Goal: Task Accomplishment & Management: Manage account settings

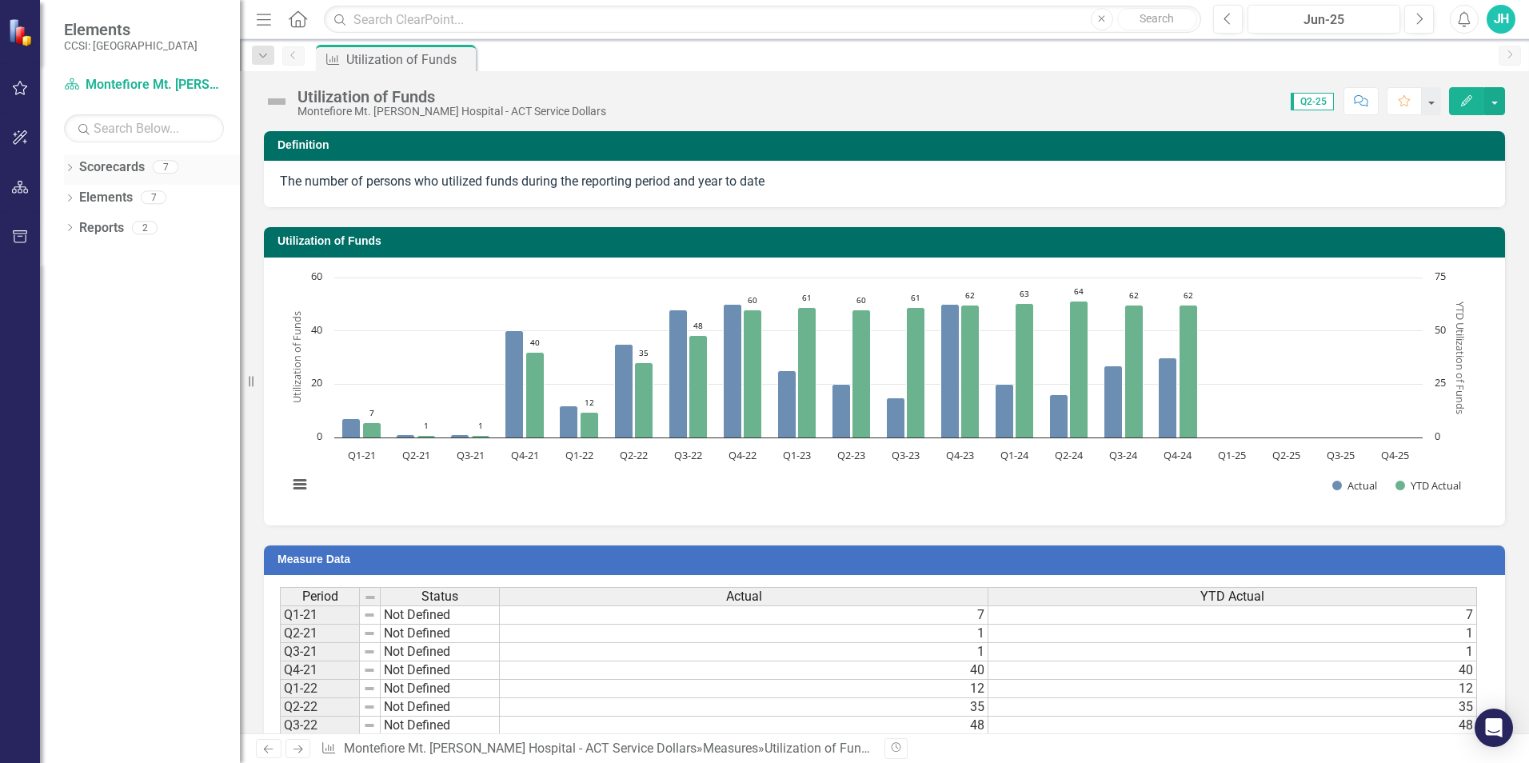
click at [131, 178] on div "Scorecards" at bounding box center [112, 167] width 66 height 26
click at [75, 173] on icon "Dropdown" at bounding box center [69, 169] width 11 height 9
click at [80, 193] on icon "Dropdown" at bounding box center [78, 197] width 12 height 10
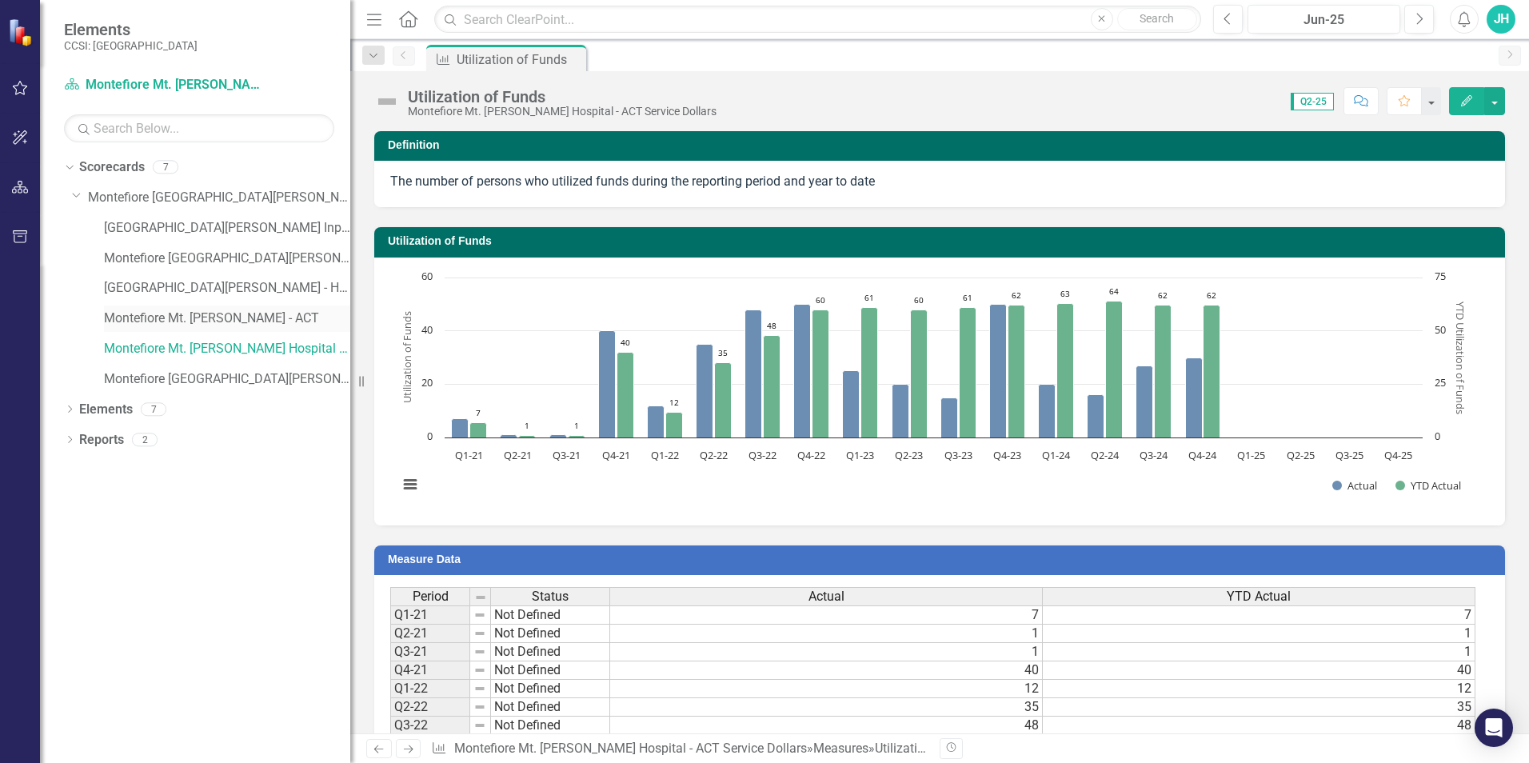
drag, startPoint x: 245, startPoint y: 300, endPoint x: 329, endPoint y: 312, distance: 84.8
click at [350, 312] on div "Resize" at bounding box center [356, 381] width 13 height 763
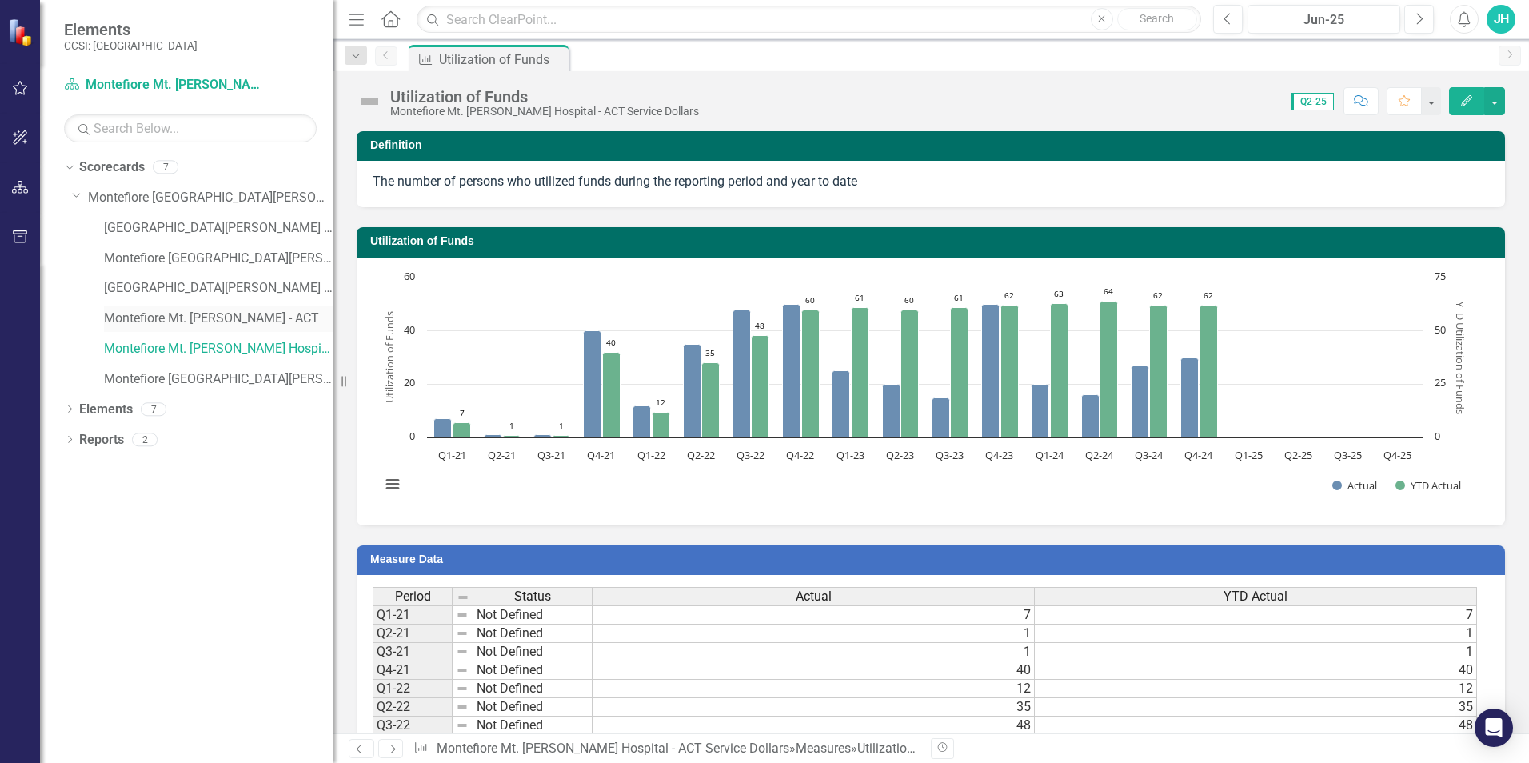
click at [248, 315] on link "Montefiore Mt. [PERSON_NAME] - ACT" at bounding box center [218, 318] width 229 height 18
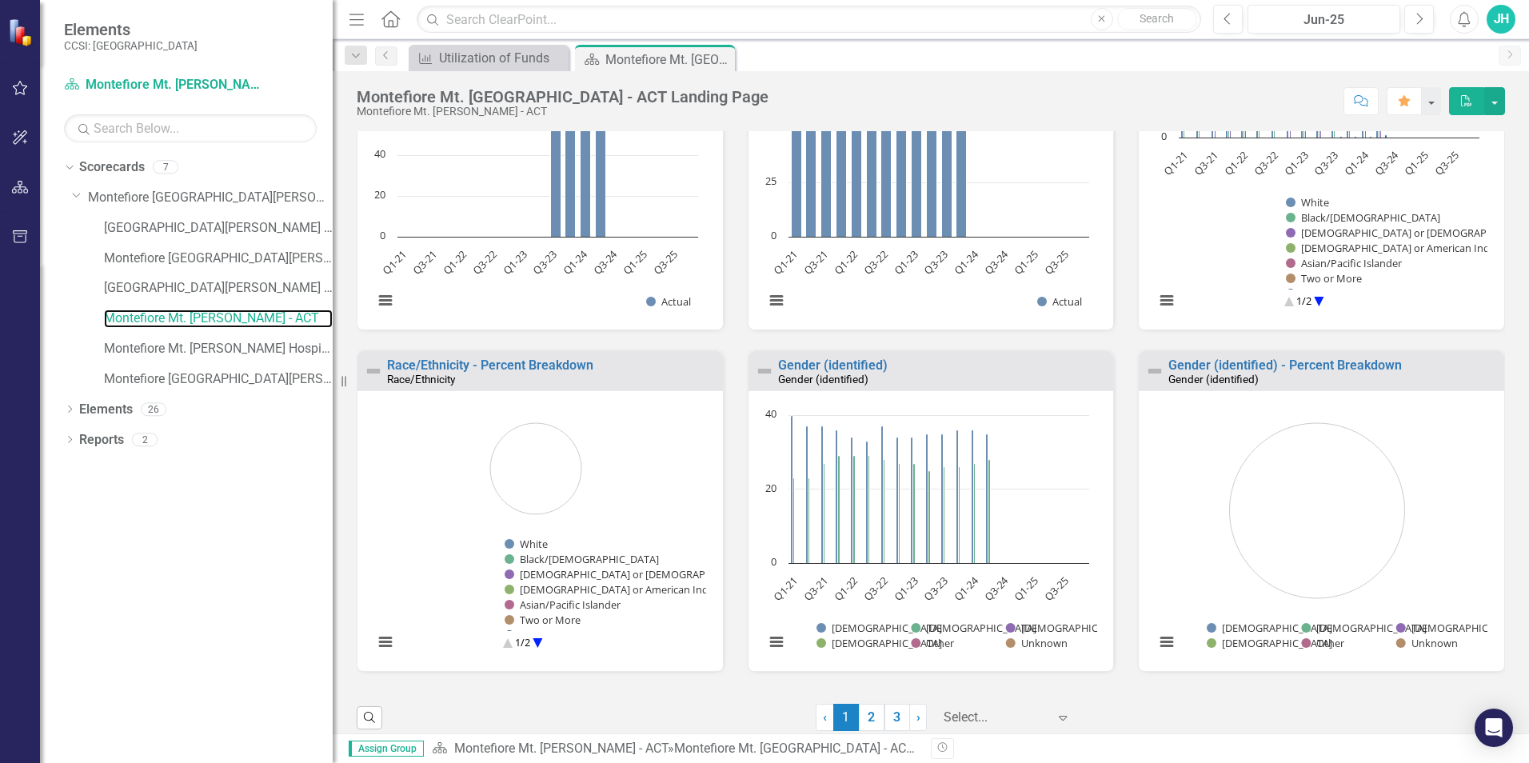
scroll to position [1162, 0]
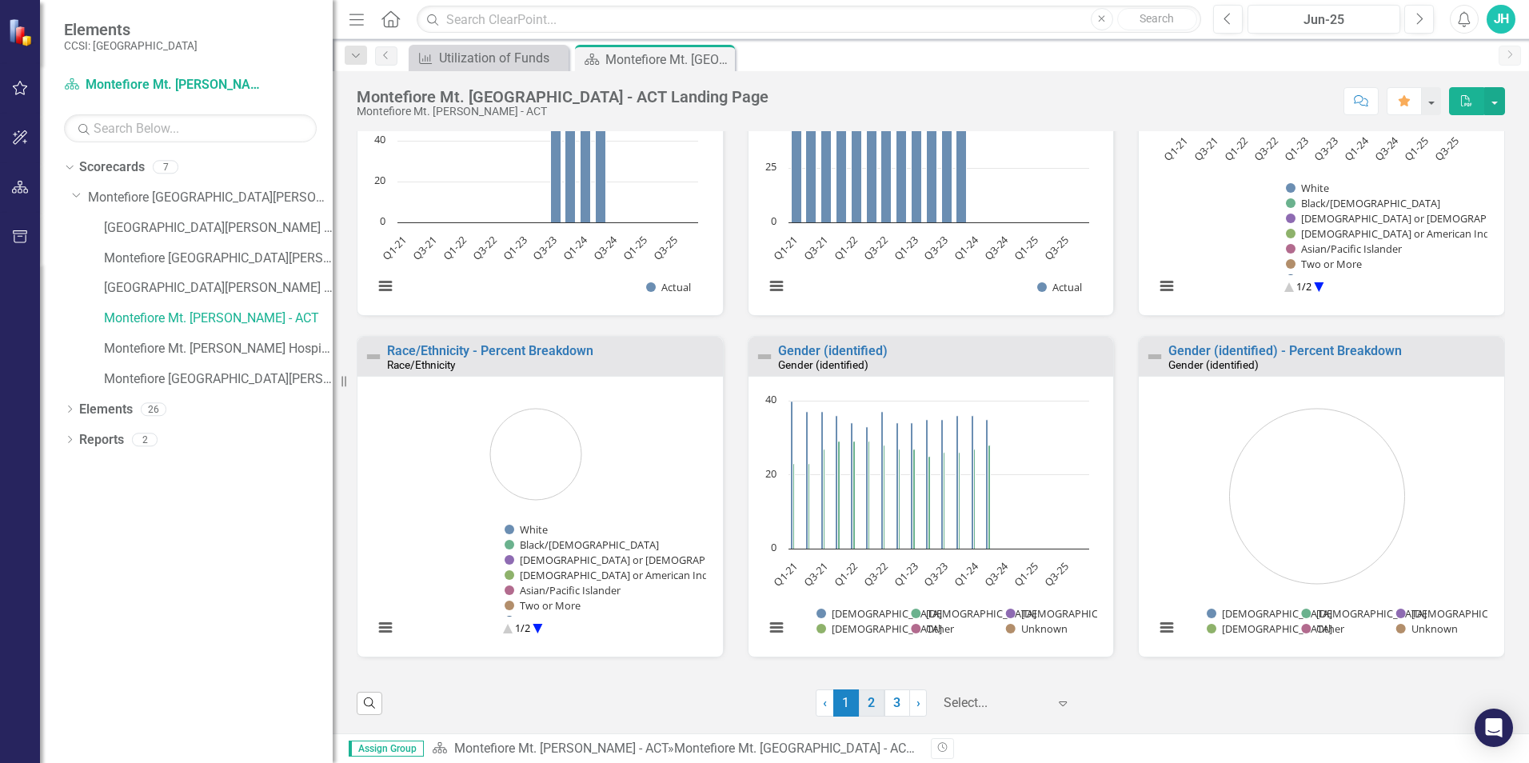
click at [868, 704] on link "2" at bounding box center [872, 702] width 26 height 27
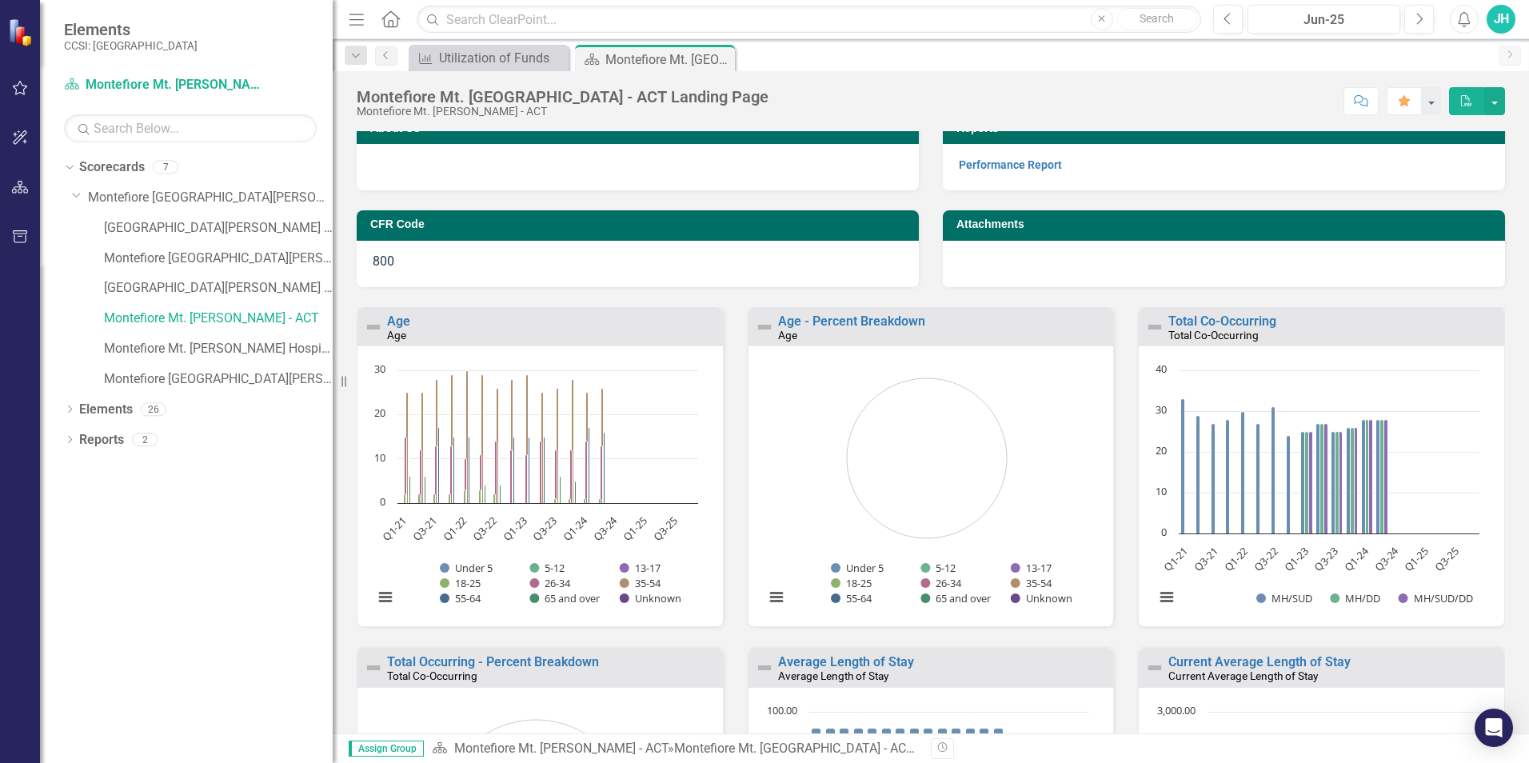
scroll to position [240, 0]
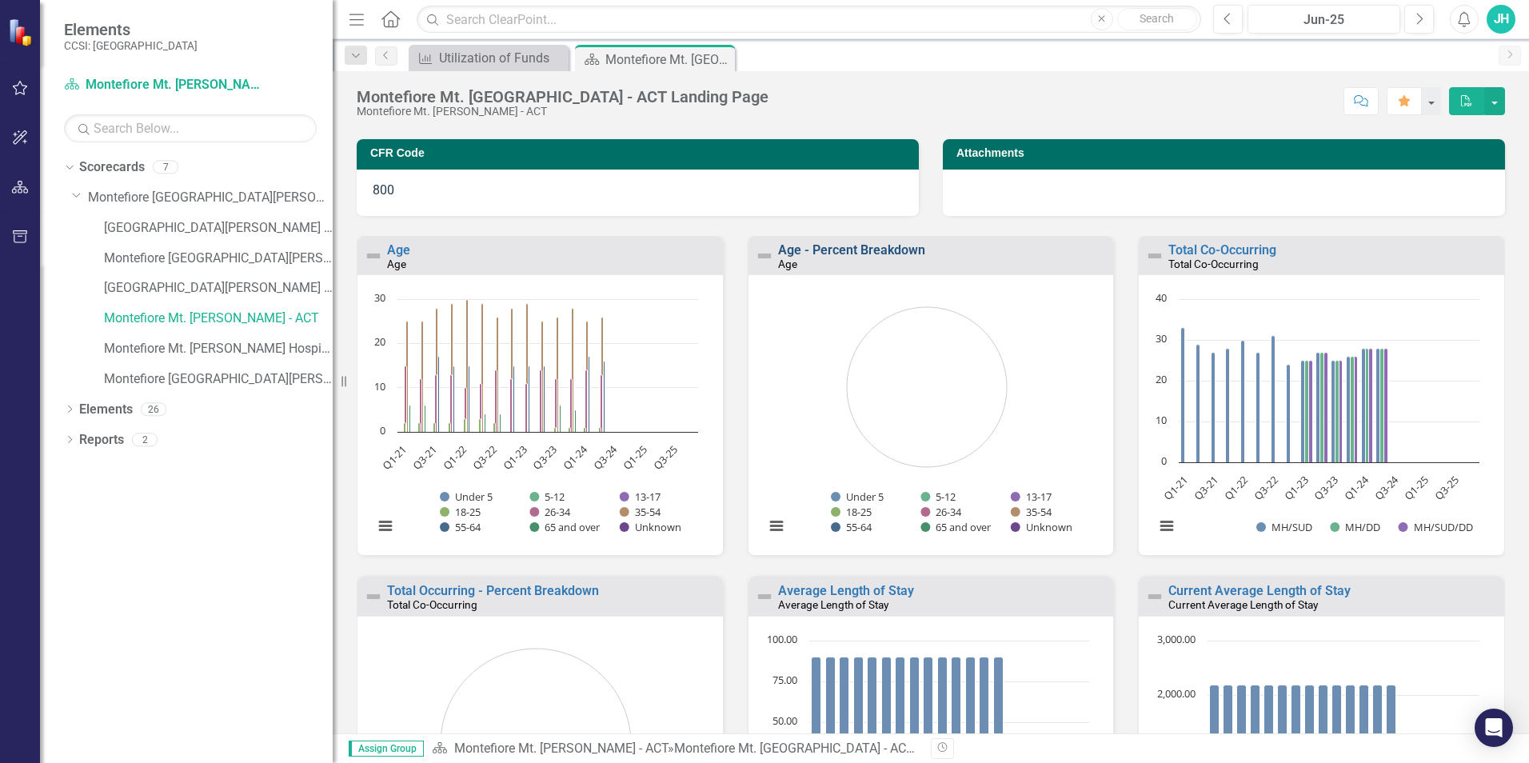
click at [858, 252] on link "Age - Percent Breakdown" at bounding box center [851, 249] width 147 height 15
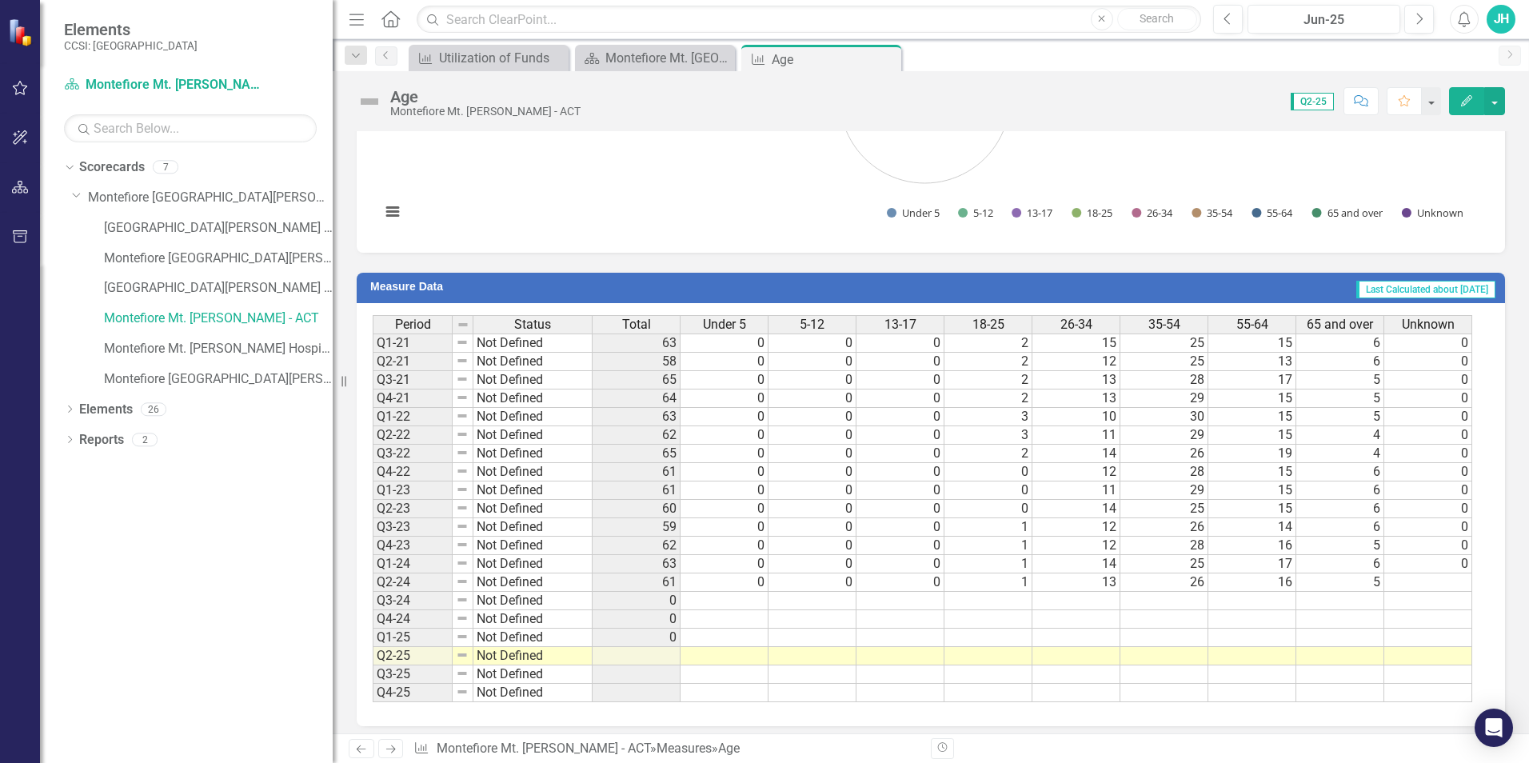
scroll to position [599, 0]
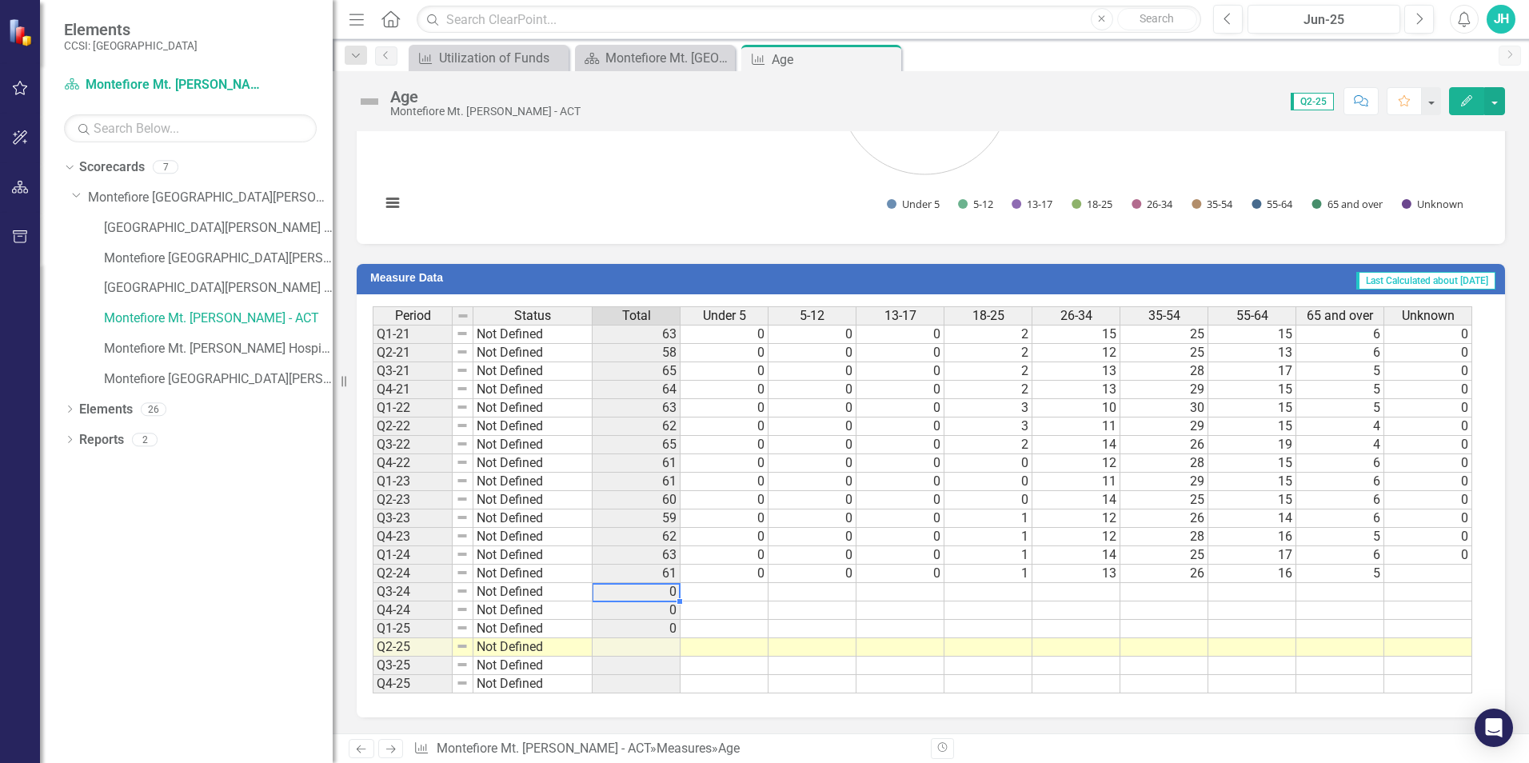
click at [650, 587] on td "0" at bounding box center [636, 592] width 88 height 18
click at [745, 594] on td at bounding box center [724, 592] width 88 height 18
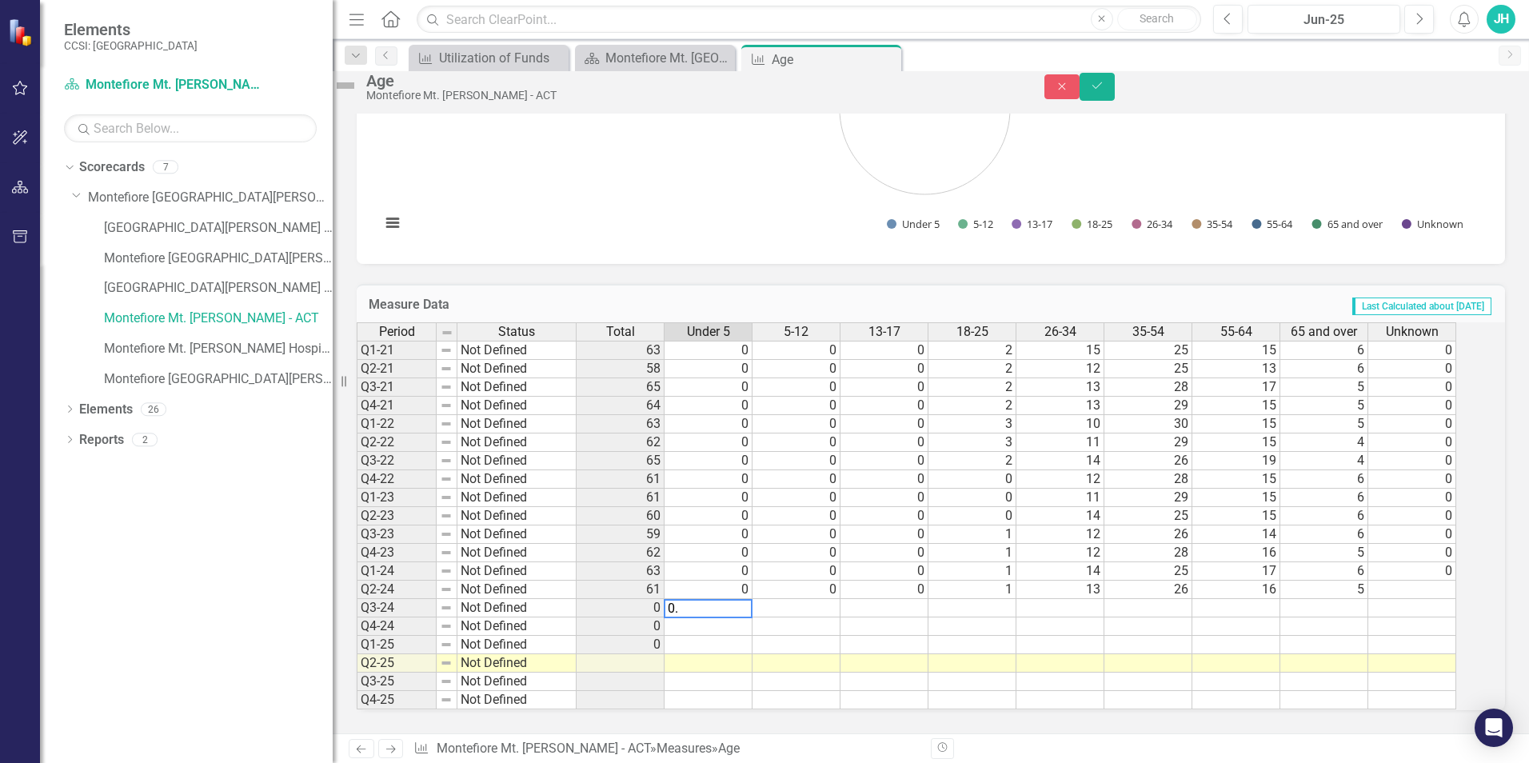
type textarea "0"
click at [732, 604] on td "0" at bounding box center [708, 608] width 88 height 18
click at [579, 597] on div "Period Status Q1-21 Not Defined Q2-21 Not Defined Q3-21 Not Defined Q4-21 Not D…" at bounding box center [468, 516] width 222 height 388
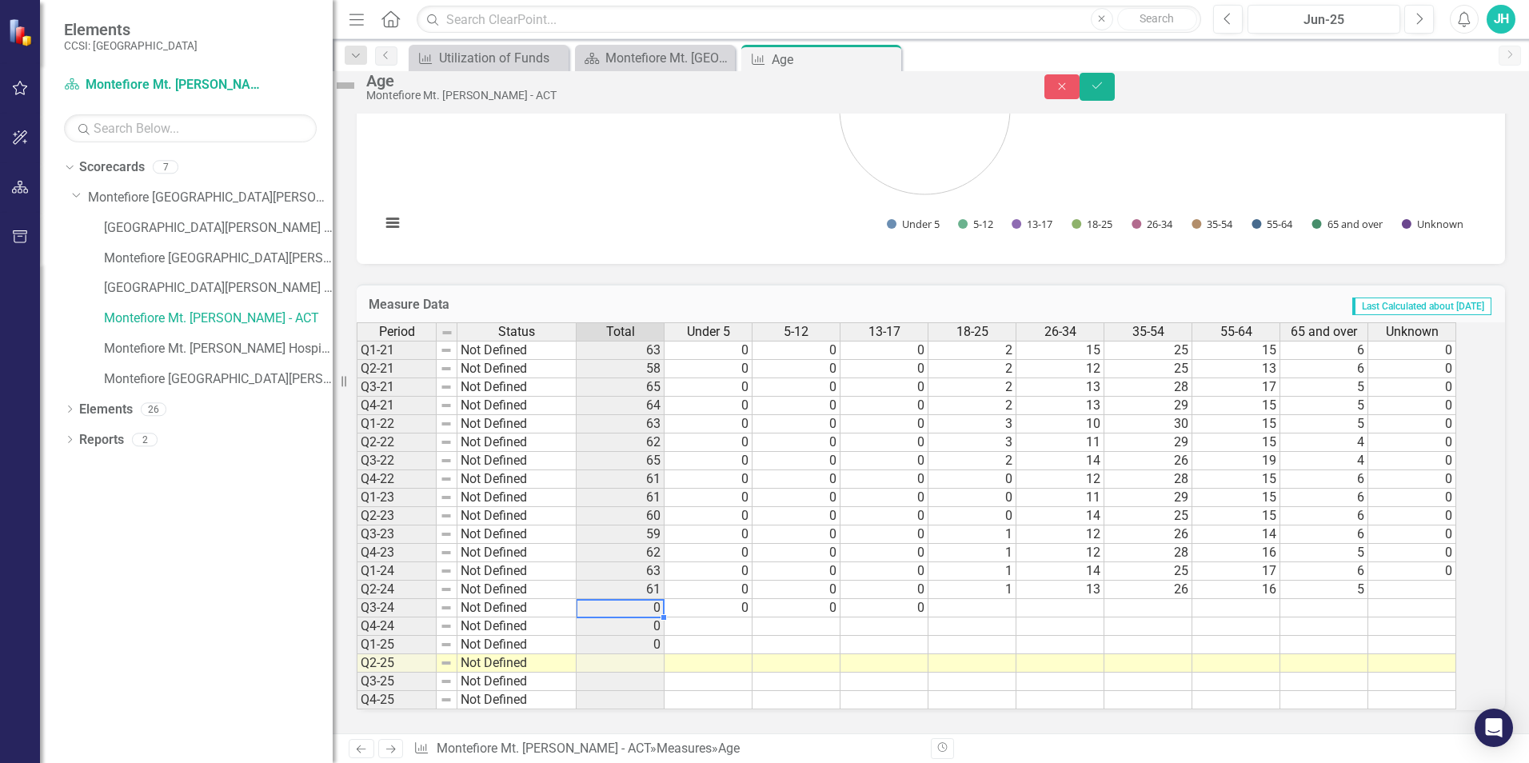
click at [627, 599] on td "0" at bounding box center [620, 608] width 88 height 18
click at [357, 592] on div "Period Status Total Under 5 5-12 13-17 [PHONE_NUMBER] [PHONE_NUMBER] 65 and ove…" at bounding box center [357, 515] width 0 height 387
click at [733, 599] on td "0" at bounding box center [708, 608] width 88 height 18
click at [823, 599] on td "0" at bounding box center [796, 608] width 88 height 18
click at [928, 604] on td "0" at bounding box center [884, 608] width 88 height 18
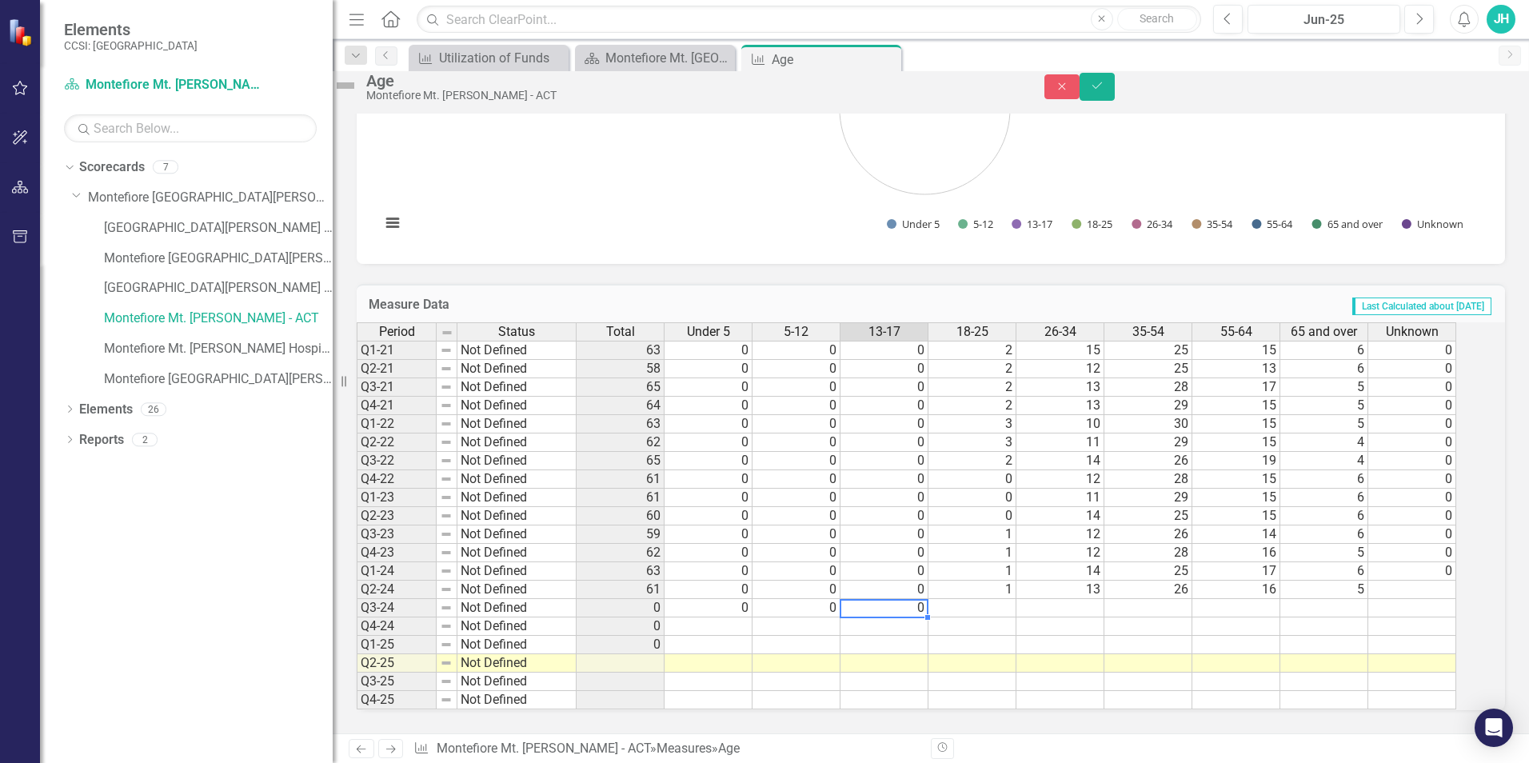
click at [357, 593] on div "Period Status Total Under 5 5-12 13-17 [PHONE_NUMBER] [PHONE_NUMBER] 65 and ove…" at bounding box center [357, 515] width 0 height 387
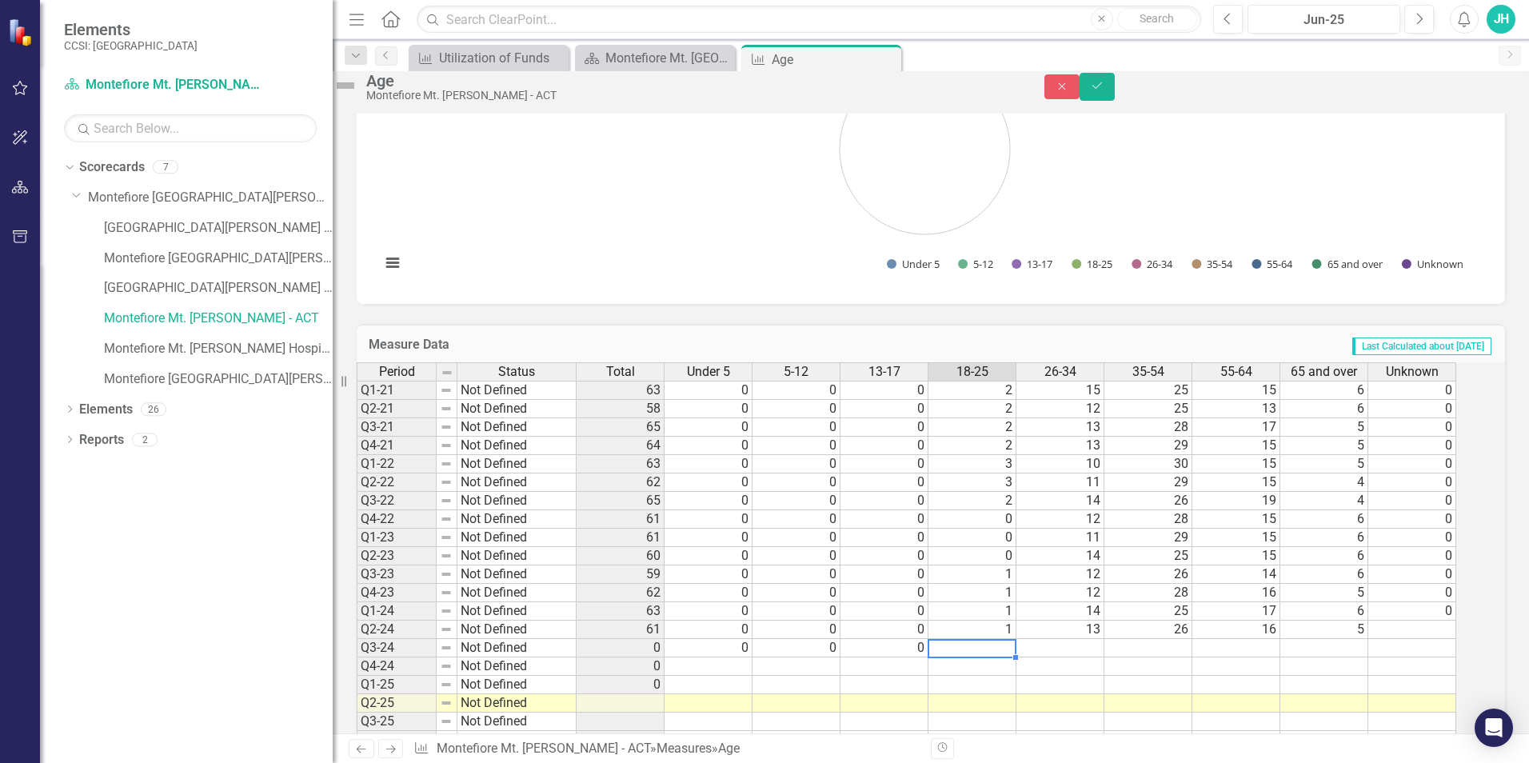
scroll to position [608, 0]
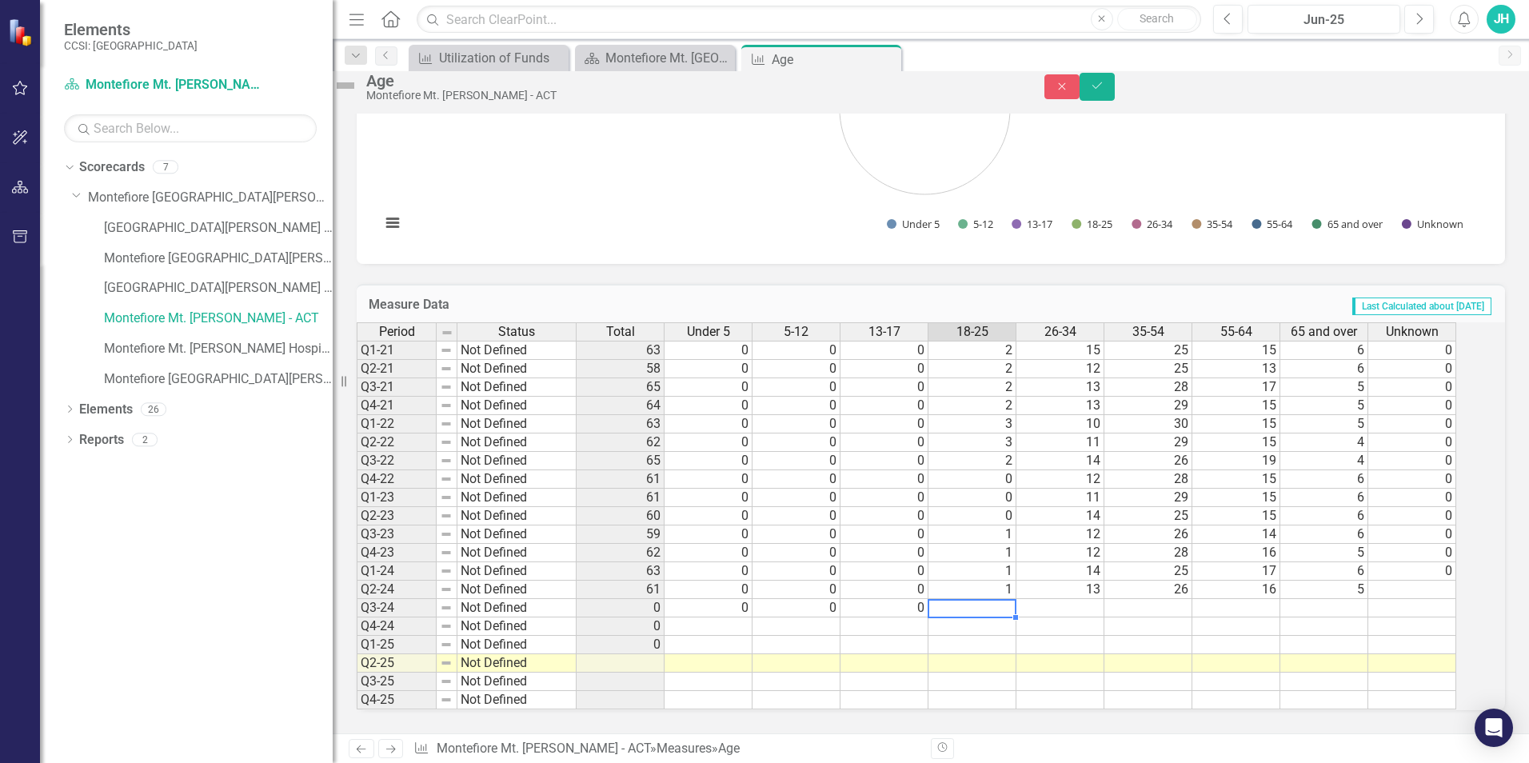
click at [1004, 600] on td at bounding box center [972, 608] width 88 height 18
click at [1004, 599] on td at bounding box center [972, 608] width 88 height 18
click at [1081, 599] on td at bounding box center [1060, 608] width 88 height 18
type textarea "8"
click at [357, 584] on div "Period Status Total Under 5 5-12 13-17 [PHONE_NUMBER] [PHONE_NUMBER] 65 and ove…" at bounding box center [357, 515] width 0 height 387
